Goal: Information Seeking & Learning: Find specific fact

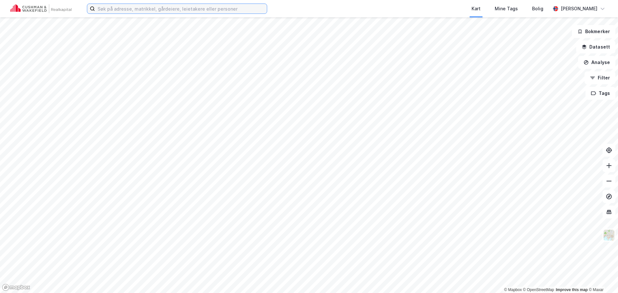
click at [163, 8] on input at bounding box center [181, 9] width 172 height 10
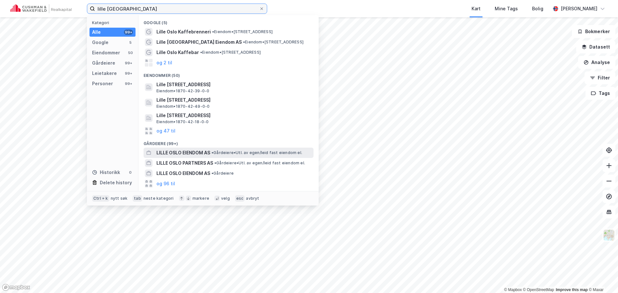
type input "lille [GEOGRAPHIC_DATA]"
click at [196, 155] on span "LILLE OSLO EIENDOM AS" at bounding box center [183, 153] width 54 height 8
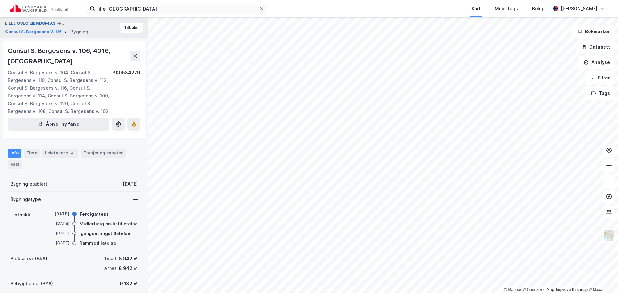
click at [33, 22] on button "LILLE OSLO EIENDOM AS" at bounding box center [31, 24] width 52 height 8
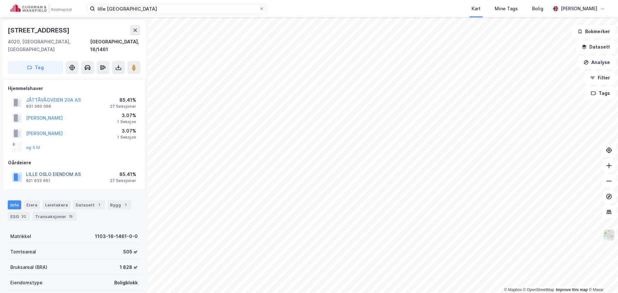
click at [0, 0] on button "LILLE OSLO EIENDOM AS" at bounding box center [0, 0] width 0 height 0
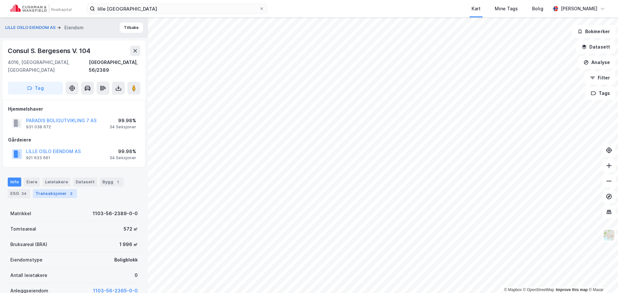
click at [51, 189] on div "Transaksjoner 3" at bounding box center [55, 193] width 44 height 9
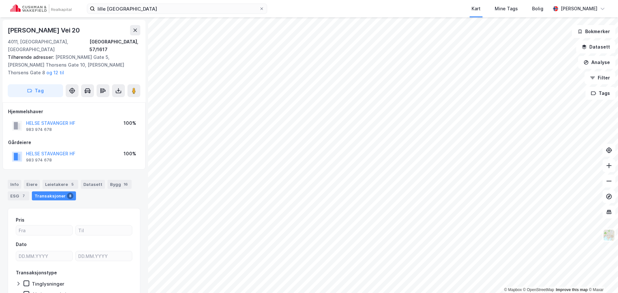
scroll to position [2, 0]
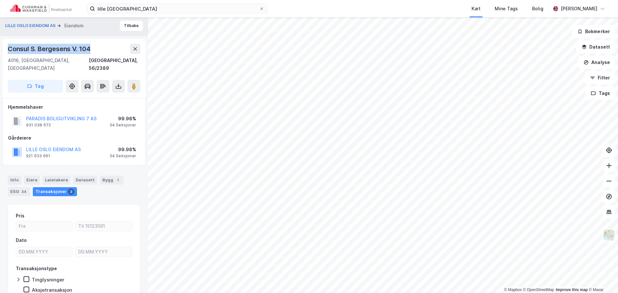
drag, startPoint x: 89, startPoint y: 47, endPoint x: 0, endPoint y: 53, distance: 89.3
click at [0, 53] on div "LILLE OSLO EIENDOM AS [PERSON_NAME] Consul S. Bergesens V. [GEOGRAPHIC_DATA], […" at bounding box center [74, 155] width 148 height 276
copy div "Consul S. Bergesens V. 104"
click at [119, 188] on div "Info [PERSON_NAME] Datasett Bygg 1 ESG 34 Transaksjoner 3" at bounding box center [74, 186] width 133 height 21
